Goal: Task Accomplishment & Management: Manage account settings

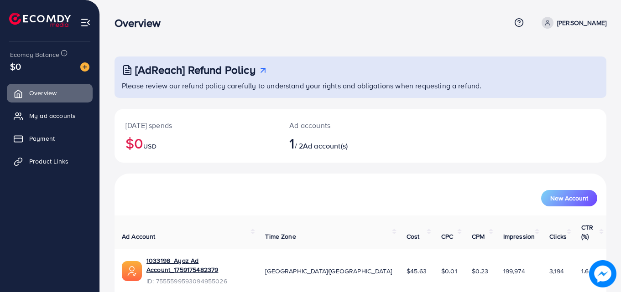
click at [581, 21] on p "[PERSON_NAME]" at bounding box center [581, 22] width 49 height 11
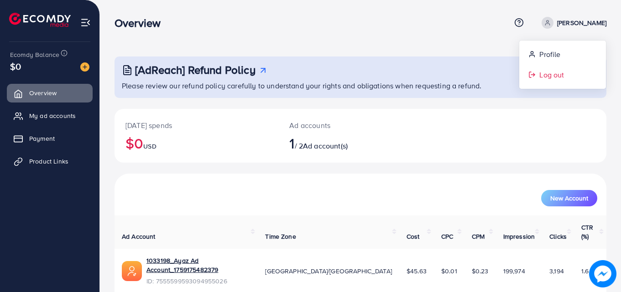
click at [548, 77] on span "Log out" at bounding box center [551, 74] width 25 height 11
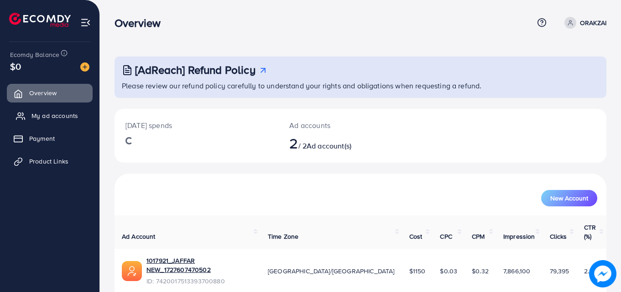
click at [41, 112] on span "My ad accounts" at bounding box center [54, 115] width 47 height 9
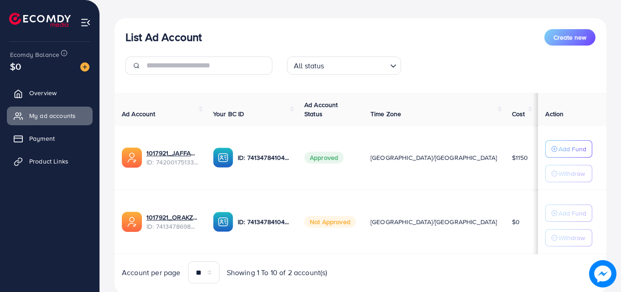
scroll to position [119, 0]
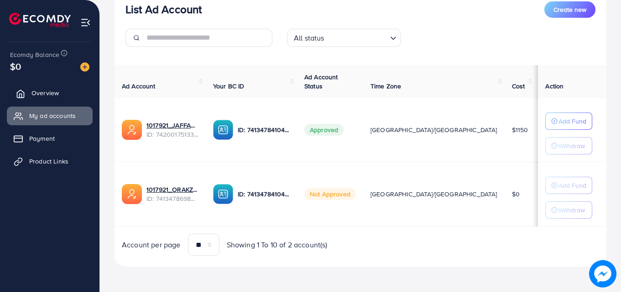
click at [62, 95] on link "Overview" at bounding box center [50, 93] width 86 height 18
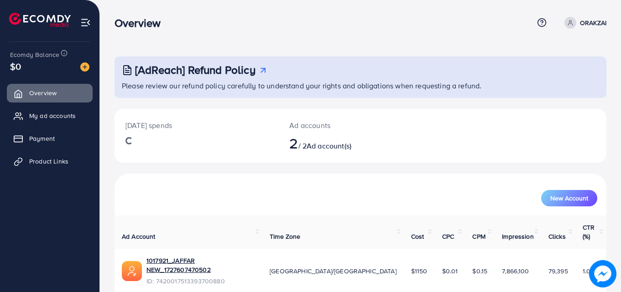
scroll to position [57, 0]
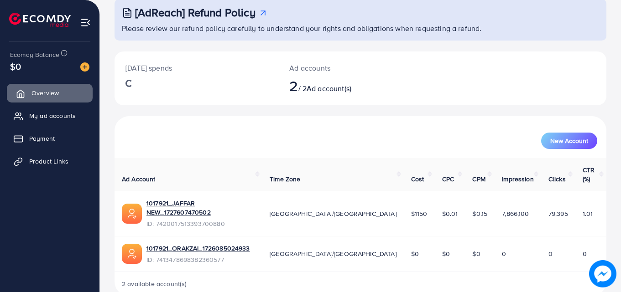
click at [37, 93] on span "Overview" at bounding box center [44, 92] width 27 height 9
click at [50, 118] on span "My ad accounts" at bounding box center [54, 115] width 47 height 9
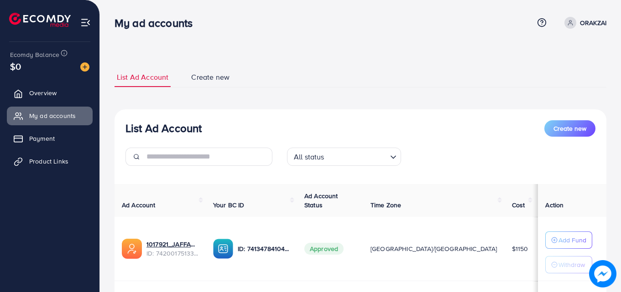
click at [574, 24] on span at bounding box center [570, 23] width 12 height 12
click at [555, 75] on span "Log out" at bounding box center [551, 74] width 25 height 11
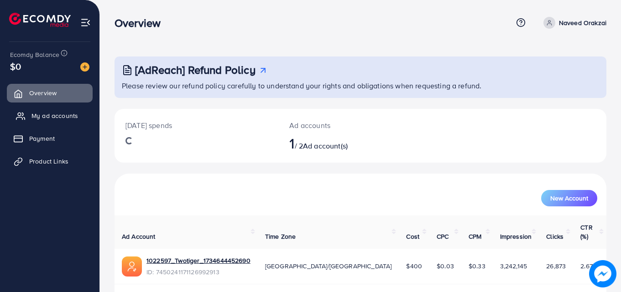
click at [26, 114] on link "My ad accounts" at bounding box center [50, 116] width 86 height 18
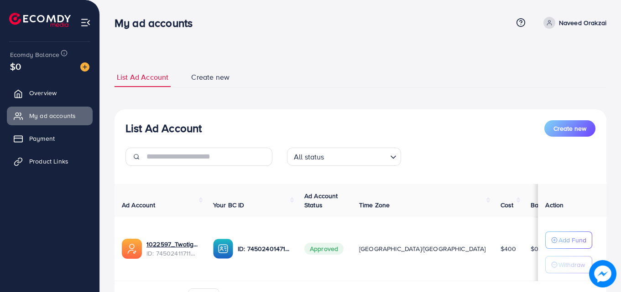
click at [564, 26] on p "Naveed Orakzai" at bounding box center [582, 22] width 47 height 11
click at [548, 79] on span "Log out" at bounding box center [551, 74] width 25 height 11
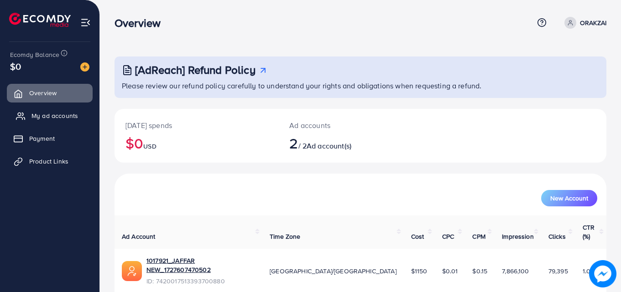
click at [47, 117] on span "My ad accounts" at bounding box center [54, 115] width 47 height 9
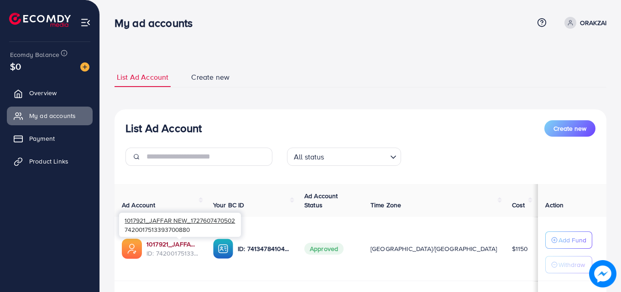
click at [180, 244] on link "1017921_JAFFAR NEW_1727607470502" at bounding box center [172, 244] width 52 height 9
click at [580, 20] on p "ORAKZAI" at bounding box center [593, 22] width 26 height 11
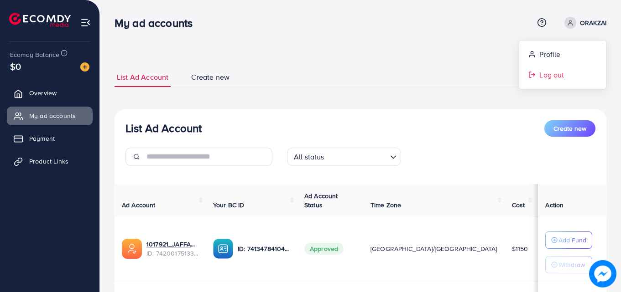
click at [549, 76] on span "Log out" at bounding box center [551, 74] width 25 height 11
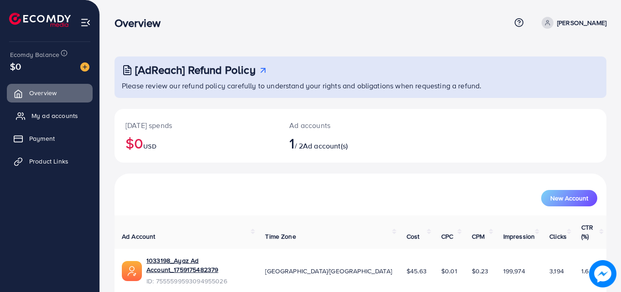
click at [51, 117] on span "My ad accounts" at bounding box center [54, 115] width 47 height 9
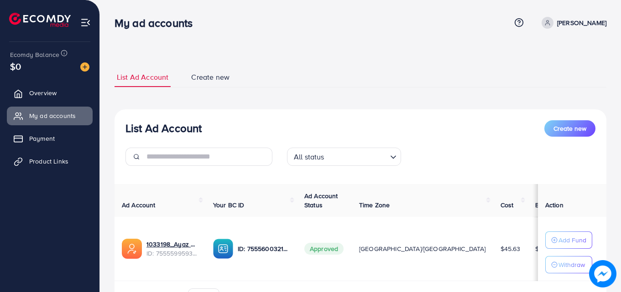
scroll to position [46, 0]
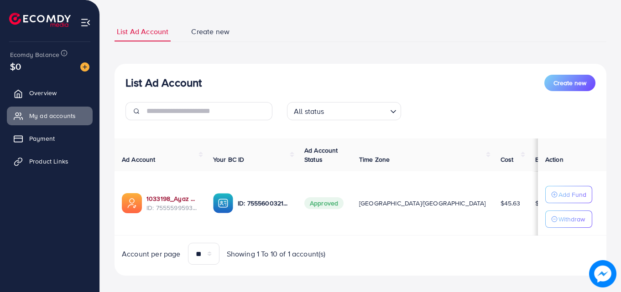
click at [189, 197] on link "1033198_Ayaz Ad Account_1759175482379" at bounding box center [172, 198] width 52 height 9
click at [528, 210] on td "$4.37" at bounding box center [547, 203] width 39 height 64
click at [180, 200] on link "1033198_Ayaz Ad Account_1759175482379" at bounding box center [172, 198] width 52 height 9
